Goal: Task Accomplishment & Management: Manage account settings

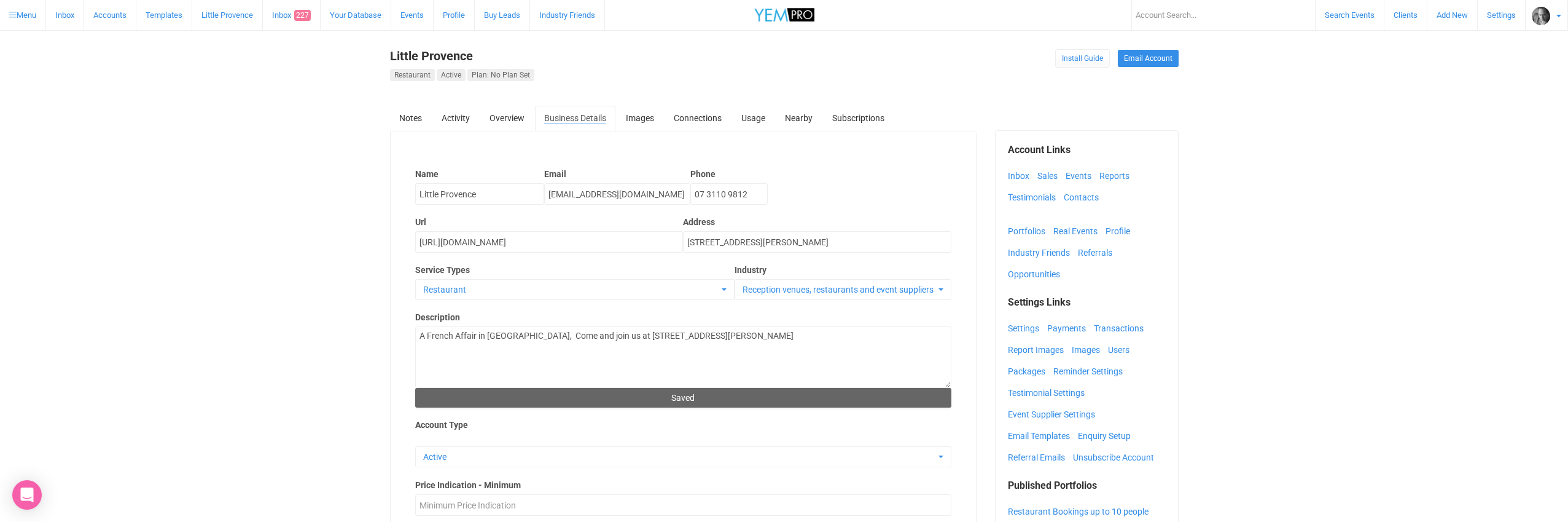
select select
click at [1083, 349] on link "Images" at bounding box center [1088, 349] width 34 height 18
click at [1114, 347] on link "Users" at bounding box center [1121, 349] width 28 height 18
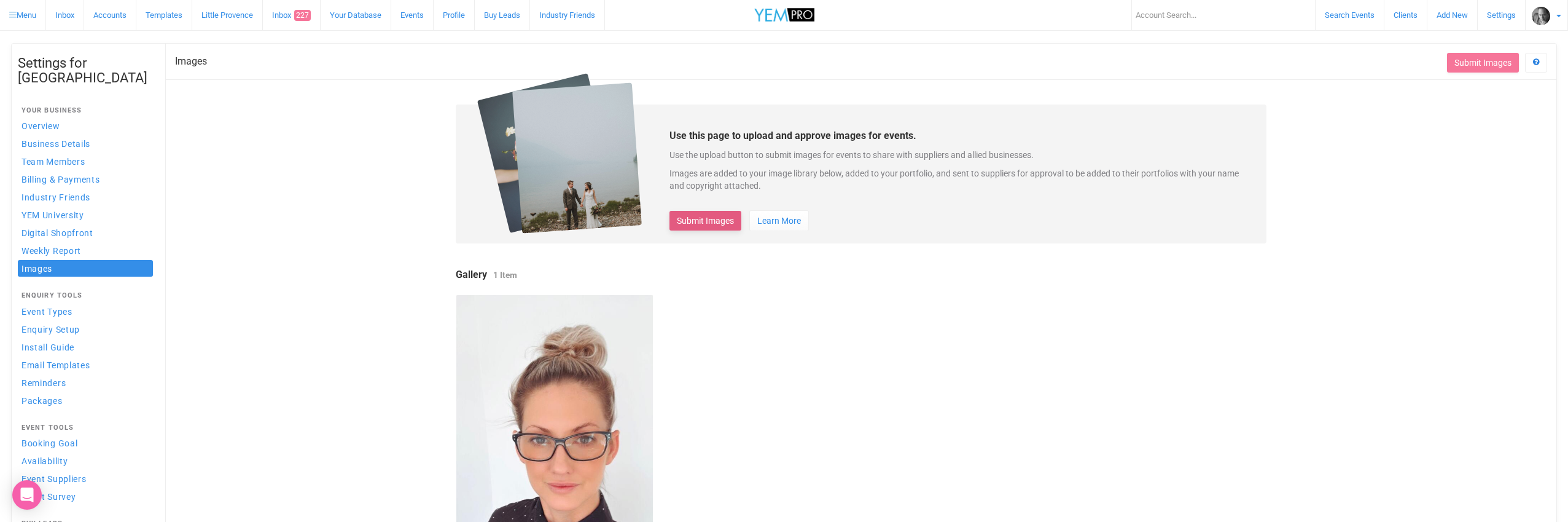
click at [714, 220] on button "Submit Images" at bounding box center [705, 220] width 72 height 19
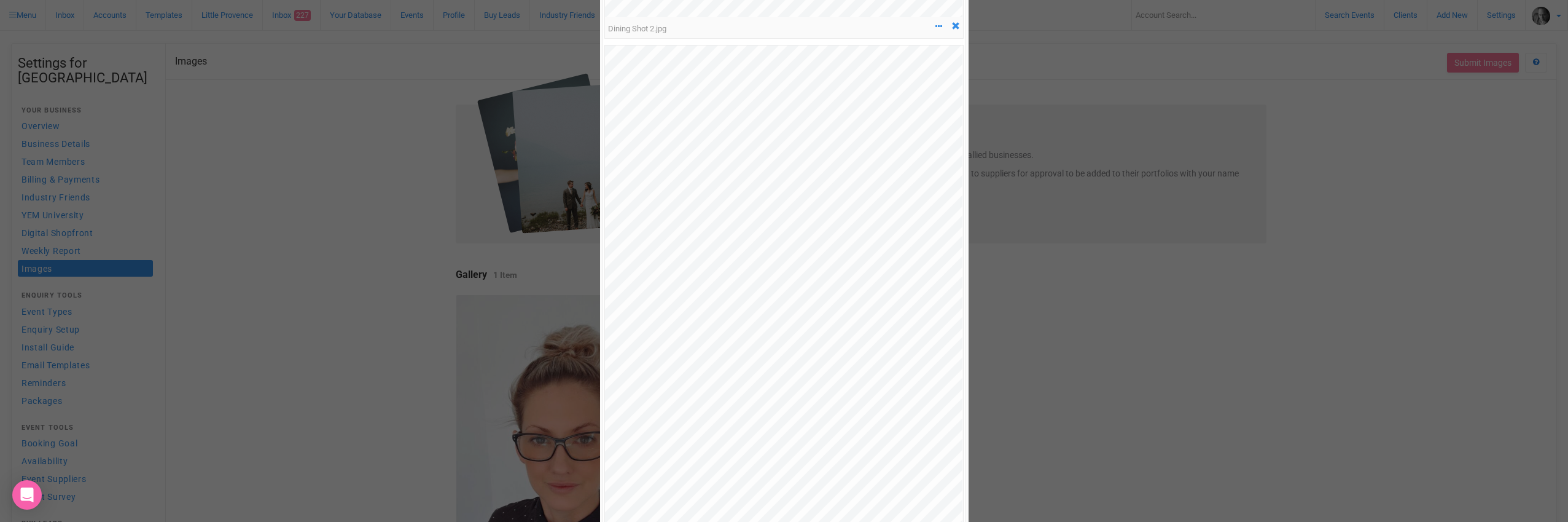
scroll to position [1824, 0]
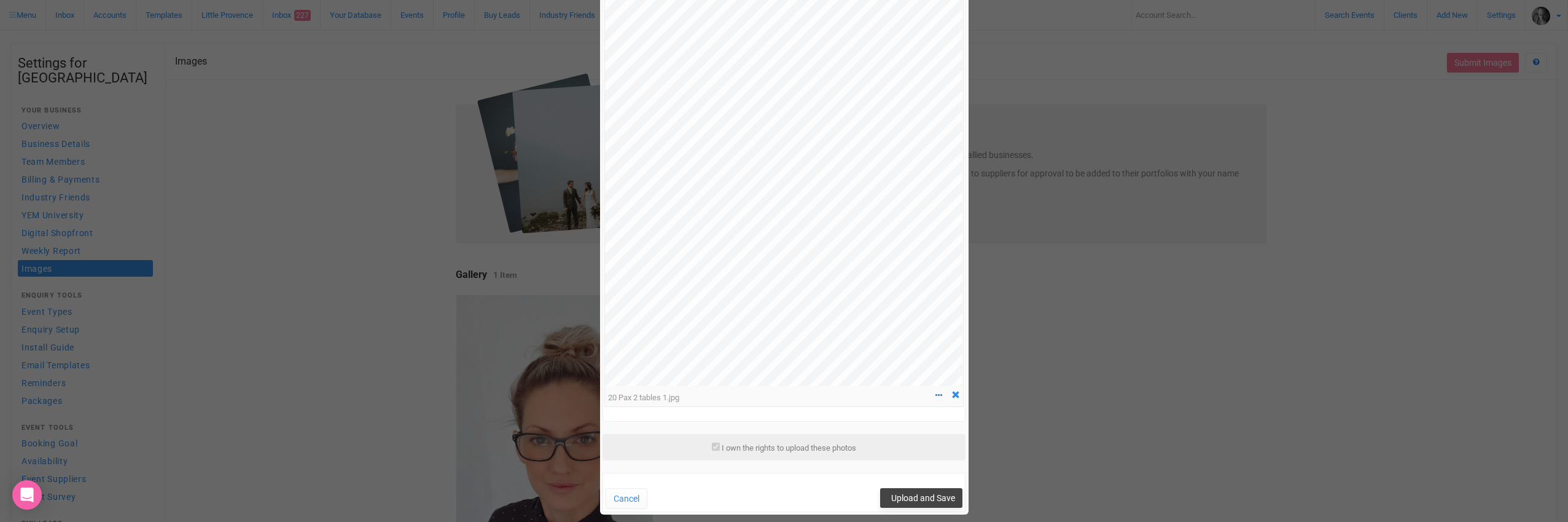
click at [926, 493] on span "Upload and Save" at bounding box center [923, 498] width 64 height 10
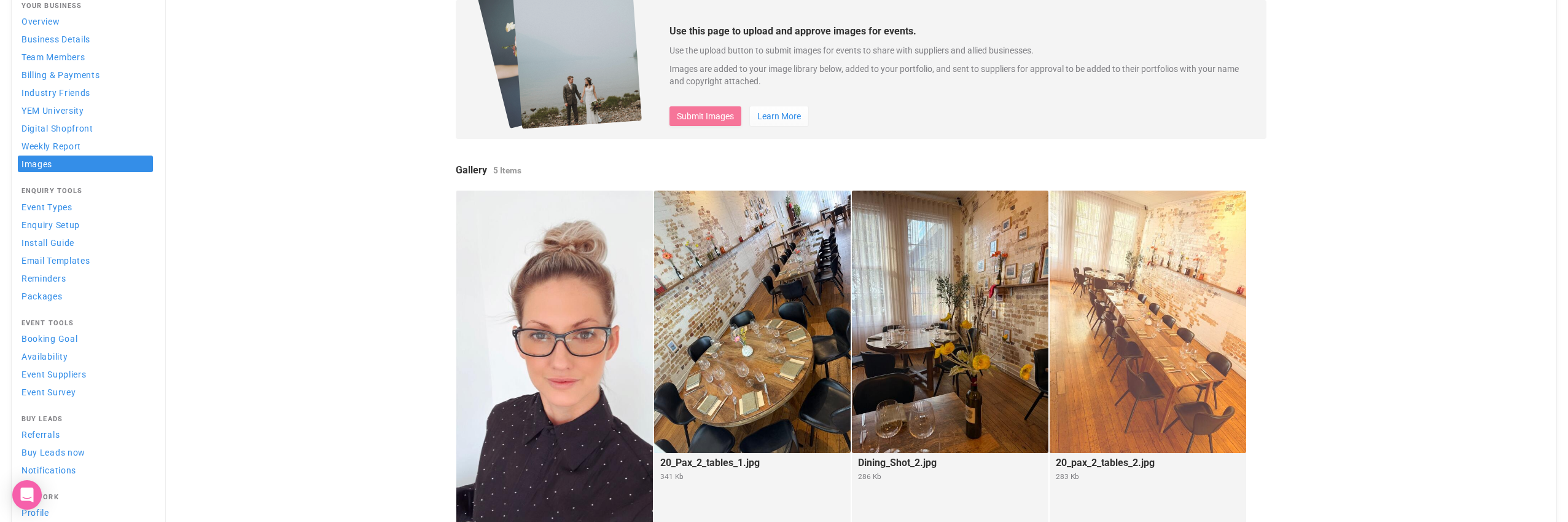
scroll to position [0, 0]
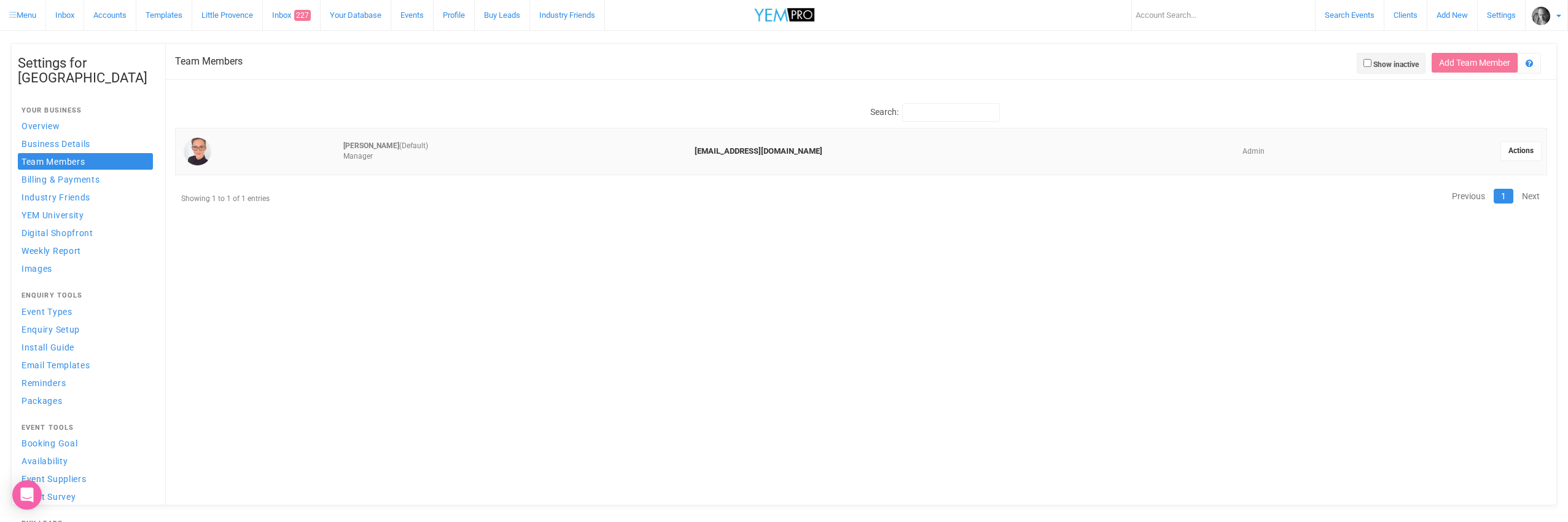
drag, startPoint x: 807, startPoint y: 148, endPoint x: 672, endPoint y: 150, distance: 135.0
click at [690, 150] on td "info@littleprovencereataurant.au" at bounding box center [945, 151] width 511 height 47
copy link "info@littleprovencereataurant.au"
